Goal: Information Seeking & Learning: Learn about a topic

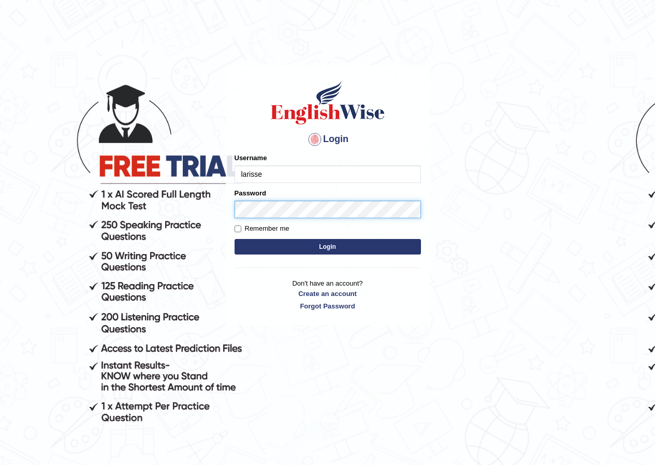
type input "larisse"
click at [235, 239] on button "Login" at bounding box center [328, 247] width 186 height 16
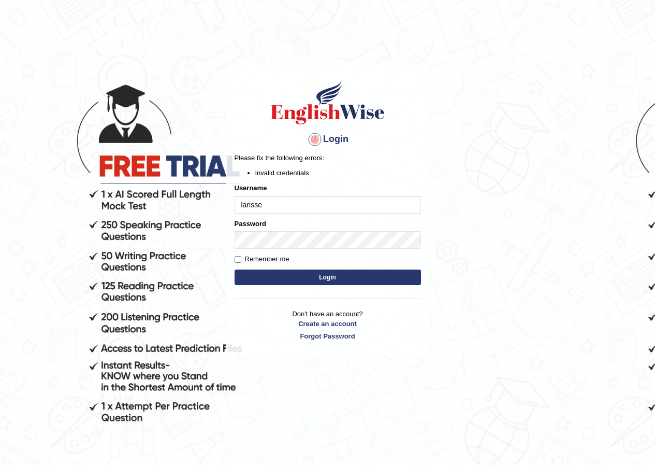
click at [203, 226] on body "Login Please fix the following errors: Invalid credentials Username [PERSON_NAM…" at bounding box center [327, 265] width 655 height 465
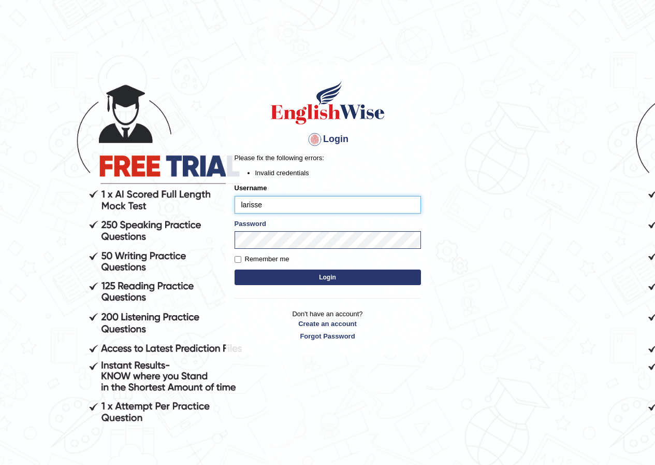
drag, startPoint x: 265, startPoint y: 203, endPoint x: 212, endPoint y: 197, distance: 53.6
click at [214, 197] on body "Login Please fix the following errors: Invalid credentials Username larisse Pas…" at bounding box center [327, 265] width 655 height 465
type input "larisse"
click at [297, 276] on button "Login" at bounding box center [328, 277] width 186 height 16
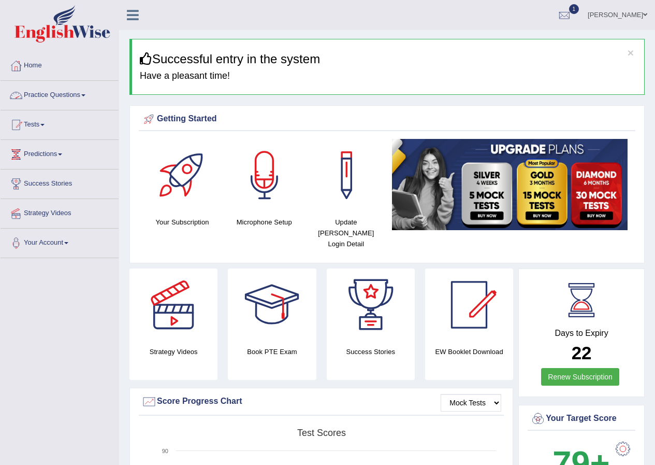
click at [44, 89] on link "Practice Questions" at bounding box center [60, 94] width 118 height 26
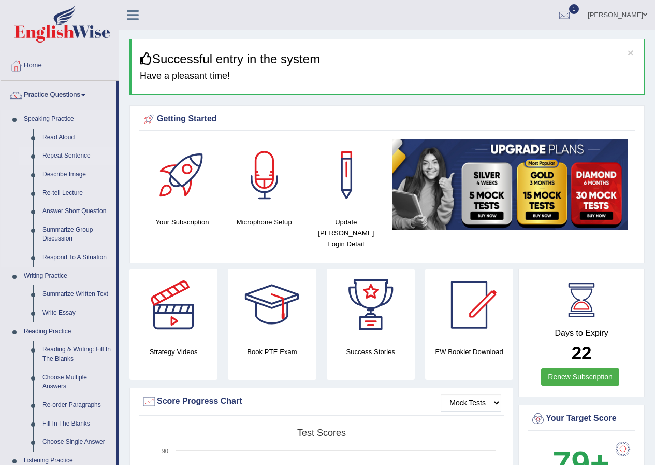
click at [63, 152] on link "Repeat Sentence" at bounding box center [77, 156] width 78 height 19
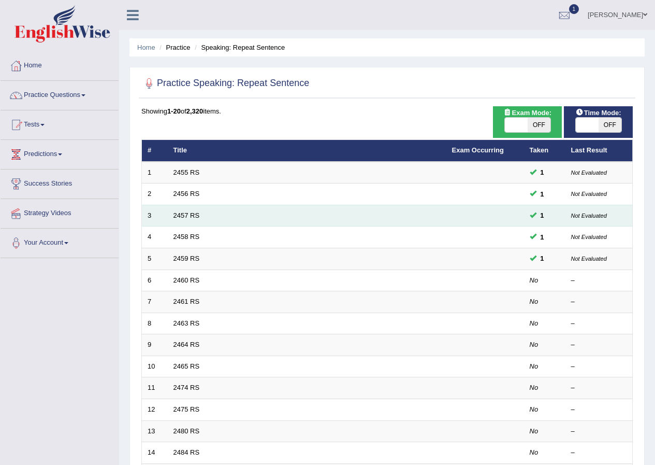
scroll to position [221, 0]
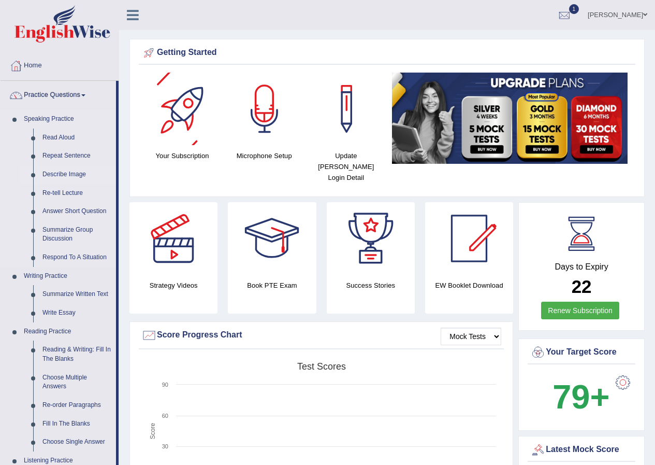
click at [68, 173] on link "Describe Image" at bounding box center [77, 174] width 78 height 19
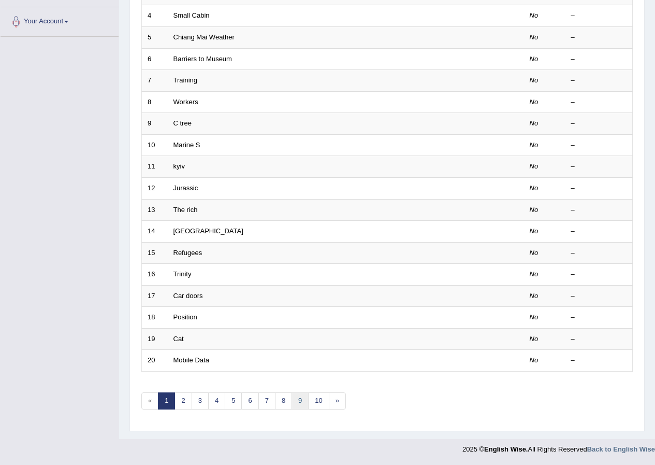
click at [297, 395] on link "9" at bounding box center [300, 400] width 17 height 17
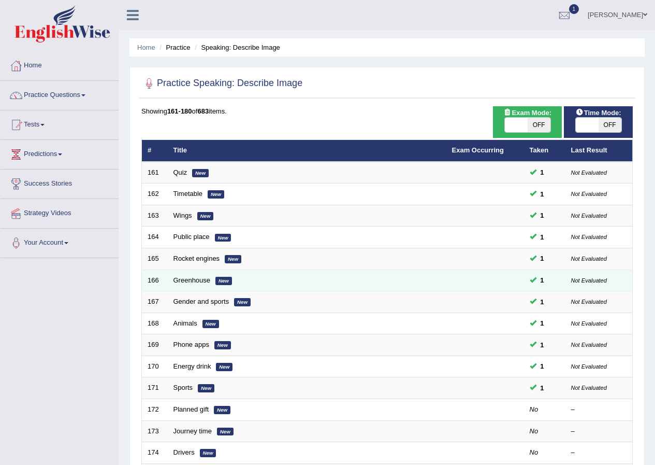
scroll to position [221, 0]
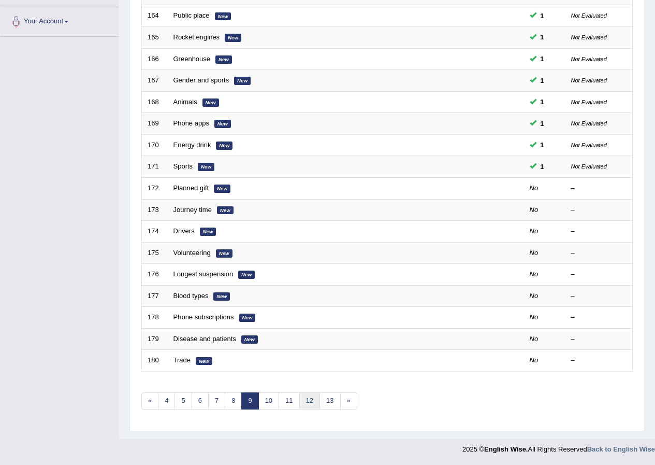
click at [304, 399] on link "12" at bounding box center [309, 400] width 21 height 17
